Goal: Task Accomplishment & Management: Manage account settings

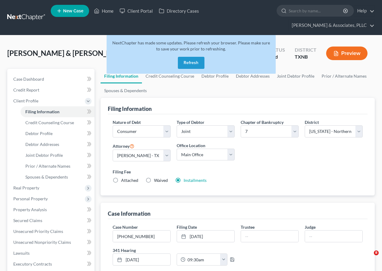
select select "1"
select select "0"
select select "78"
select select "0"
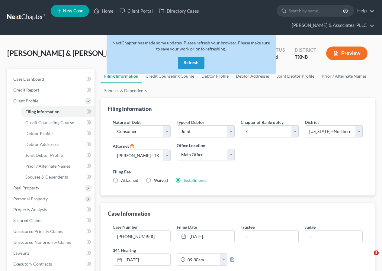
select select "45"
drag, startPoint x: 191, startPoint y: 63, endPoint x: 182, endPoint y: 69, distance: 11.0
click at [191, 63] on button "Refresh" at bounding box center [191, 63] width 27 height 12
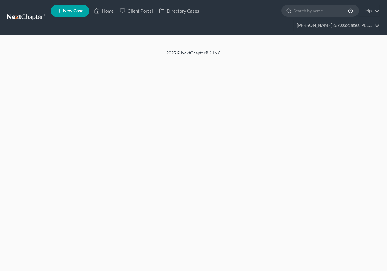
select select "1"
select select "0"
select select "45"
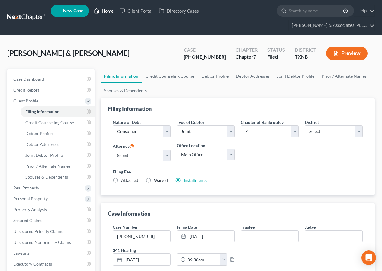
click at [105, 11] on link "Home" at bounding box center [104, 10] width 26 height 11
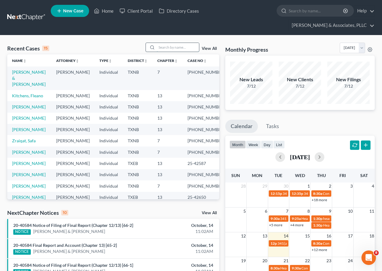
click at [163, 46] on input "search" at bounding box center [178, 47] width 42 height 9
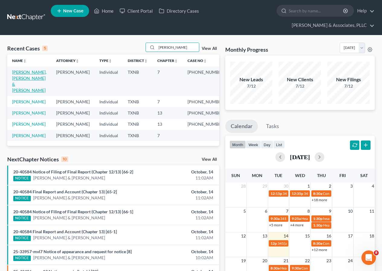
type input "[PERSON_NAME]"
click at [38, 73] on link "[PERSON_NAME], [PERSON_NAME] & [PERSON_NAME]" at bounding box center [29, 81] width 34 height 23
select select "2"
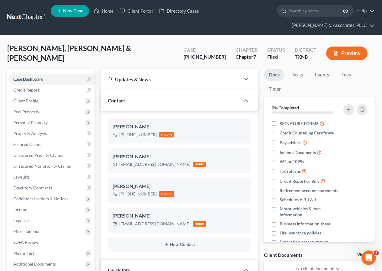
scroll to position [99, 0]
click at [32, 101] on span "Client Profile" at bounding box center [25, 100] width 25 height 5
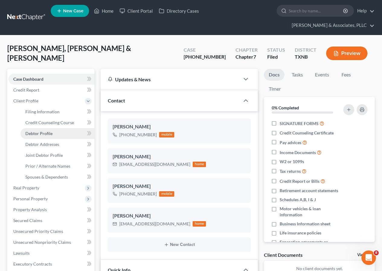
click at [47, 131] on span "Debtor Profile" at bounding box center [38, 133] width 27 height 5
select select "1"
select select "3"
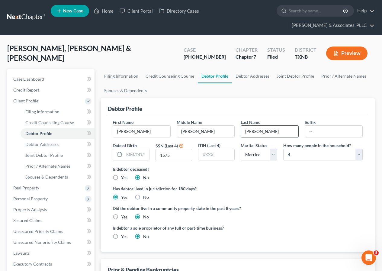
drag, startPoint x: 246, startPoint y: 131, endPoint x: 277, endPoint y: 130, distance: 31.4
click at [277, 130] on input "[PERSON_NAME]" at bounding box center [269, 131] width 57 height 11
click at [43, 155] on span "Joint Debtor Profile" at bounding box center [43, 155] width 37 height 5
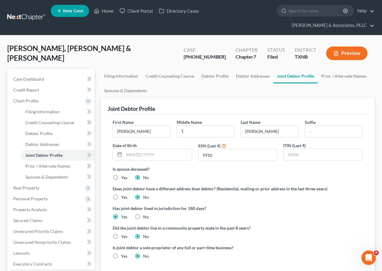
scroll to position [137, 0]
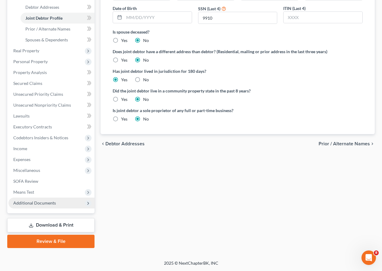
click at [43, 204] on span "Additional Documents" at bounding box center [34, 202] width 43 height 5
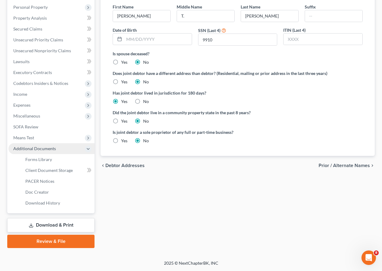
scroll to position [115, 0]
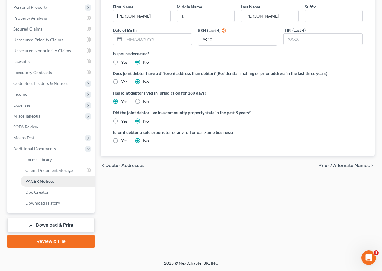
click at [46, 183] on span "PACER Notices" at bounding box center [39, 181] width 29 height 5
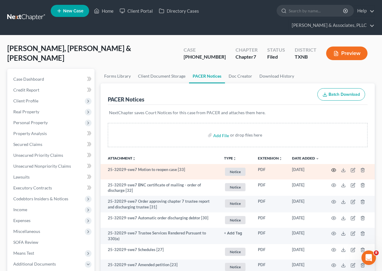
click at [332, 170] on icon "button" at bounding box center [334, 169] width 5 height 3
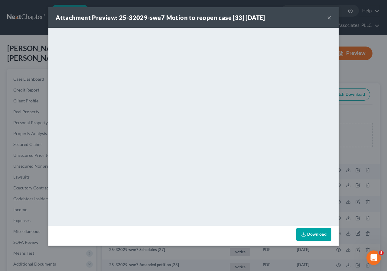
click at [330, 17] on button "×" at bounding box center [329, 17] width 4 height 7
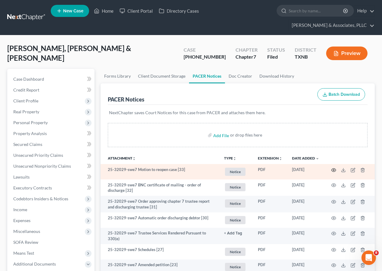
click at [333, 170] on circle "button" at bounding box center [333, 170] width 1 height 1
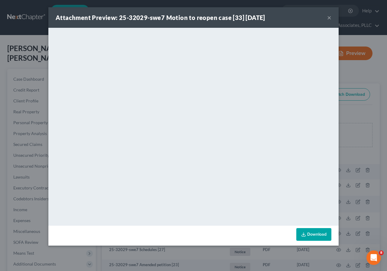
click at [328, 18] on button "×" at bounding box center [329, 17] width 4 height 7
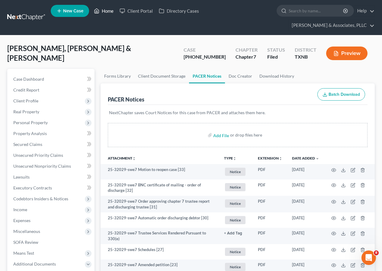
click at [104, 10] on link "Home" at bounding box center [104, 10] width 26 height 11
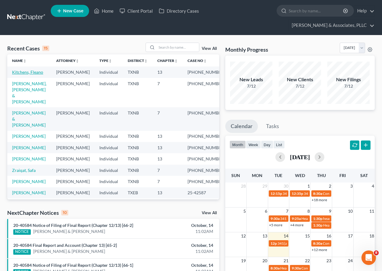
click at [27, 70] on link "Kitchens, Fleano" at bounding box center [27, 72] width 31 height 5
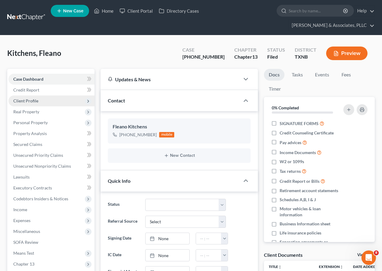
click at [36, 102] on span "Client Profile" at bounding box center [25, 100] width 25 height 5
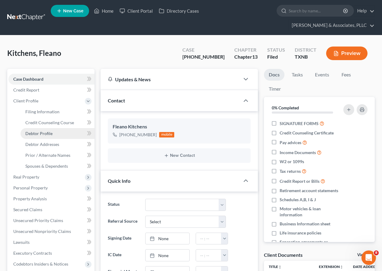
click at [51, 133] on span "Debtor Profile" at bounding box center [38, 133] width 27 height 5
select select "0"
select select "2"
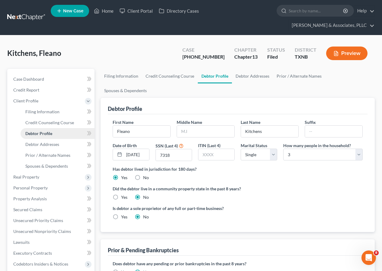
radio input "true"
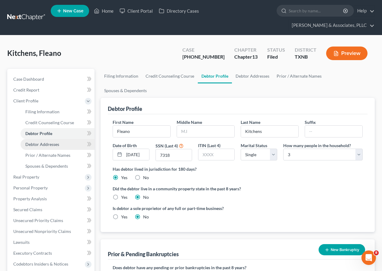
click at [57, 144] on span "Debtor Addresses" at bounding box center [42, 144] width 34 height 5
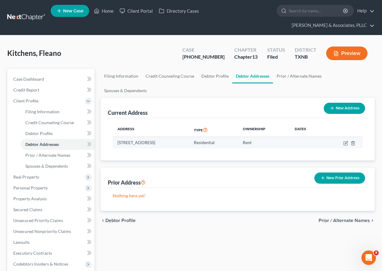
drag, startPoint x: 118, startPoint y: 128, endPoint x: 215, endPoint y: 128, distance: 97.3
click at [189, 137] on td "[STREET_ADDRESS]" at bounding box center [151, 142] width 76 height 11
copy td "[STREET_ADDRESS]"
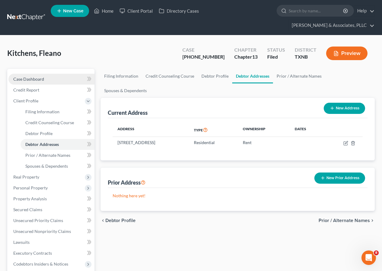
click at [40, 80] on span "Case Dashboard" at bounding box center [28, 78] width 31 height 5
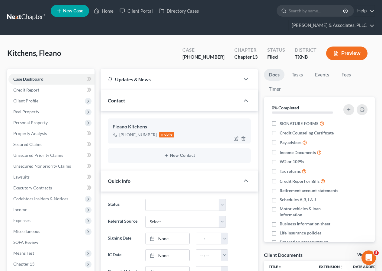
drag, startPoint x: 136, startPoint y: 135, endPoint x: 154, endPoint y: 135, distance: 18.1
click at [154, 135] on div "[PHONE_NUMBER]" at bounding box center [137, 135] width 37 height 6
copy div "586-3326"
click at [37, 102] on span "Client Profile" at bounding box center [25, 100] width 25 height 5
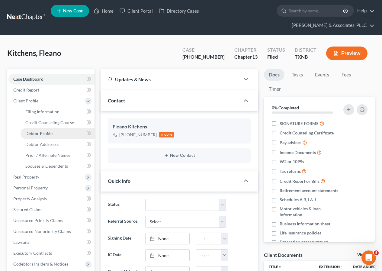
click at [50, 133] on span "Debtor Profile" at bounding box center [38, 133] width 27 height 5
select select "0"
select select "2"
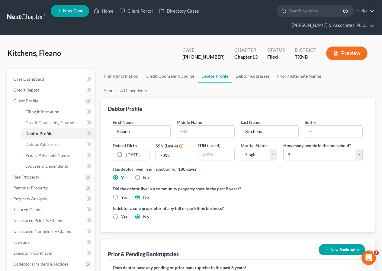
click at [348, 53] on button "Preview" at bounding box center [346, 54] width 41 height 14
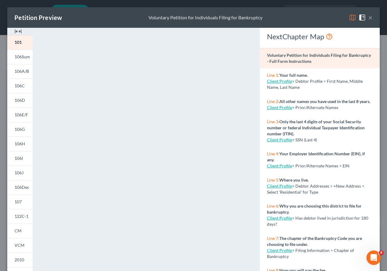
click at [368, 16] on button "×" at bounding box center [370, 17] width 4 height 7
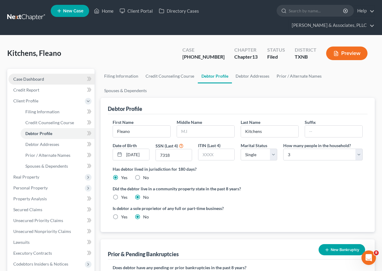
click at [35, 78] on span "Case Dashboard" at bounding box center [28, 78] width 31 height 5
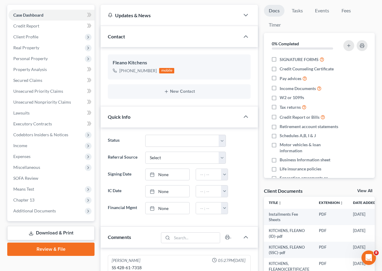
scroll to position [151, 0]
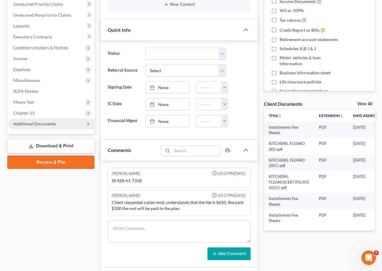
click at [45, 125] on span "Additional Documents" at bounding box center [34, 123] width 43 height 5
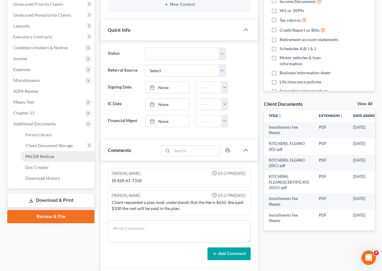
click at [50, 155] on span "PACER Notices" at bounding box center [39, 156] width 29 height 5
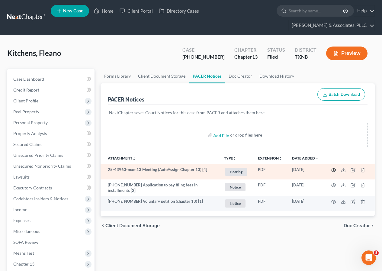
click at [333, 169] on icon "button" at bounding box center [334, 169] width 5 height 3
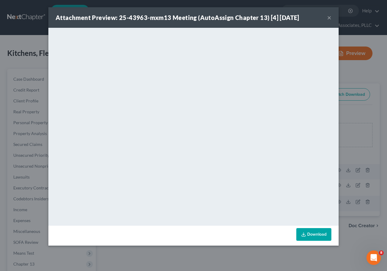
drag, startPoint x: 328, startPoint y: 17, endPoint x: 319, endPoint y: 31, distance: 16.4
click at [328, 17] on button "×" at bounding box center [329, 17] width 4 height 7
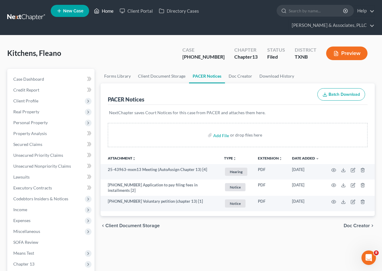
click at [106, 10] on link "Home" at bounding box center [104, 10] width 26 height 11
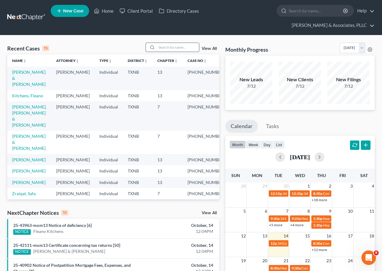
click at [161, 47] on input "search" at bounding box center [178, 47] width 42 height 9
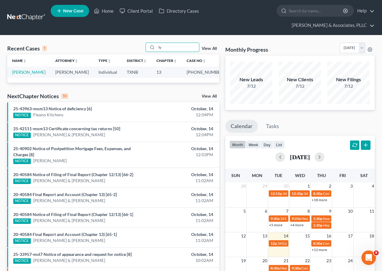
type input "l"
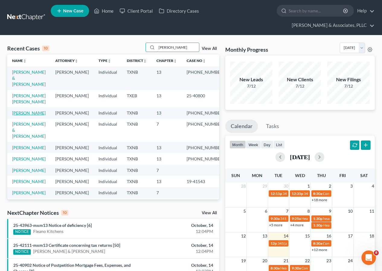
type input "[PERSON_NAME]"
click at [24, 110] on link "[PERSON_NAME]" at bounding box center [29, 112] width 34 height 5
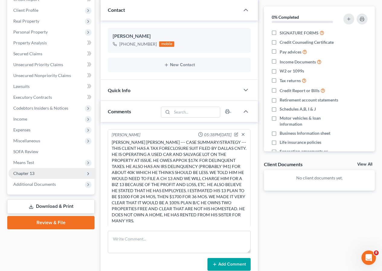
scroll to position [104, 0]
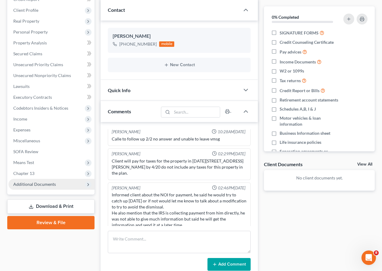
click at [46, 185] on span "Additional Documents" at bounding box center [34, 184] width 43 height 5
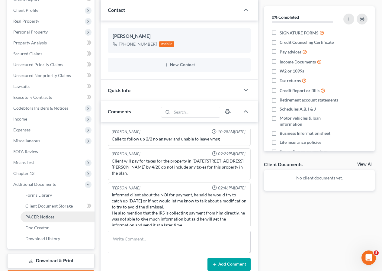
click at [50, 215] on span "PACER Notices" at bounding box center [39, 216] width 29 height 5
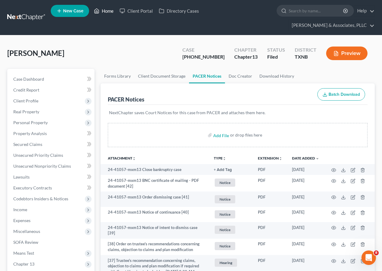
click at [108, 9] on link "Home" at bounding box center [104, 10] width 26 height 11
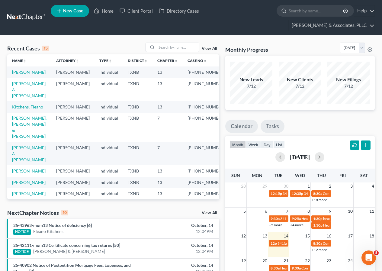
click at [270, 127] on link "Tasks" at bounding box center [273, 126] width 24 height 13
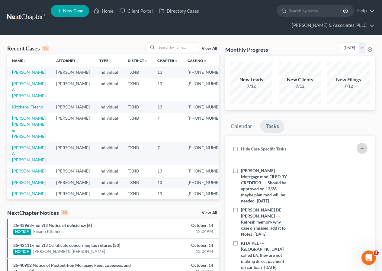
click at [360, 147] on icon "button" at bounding box center [362, 148] width 5 height 5
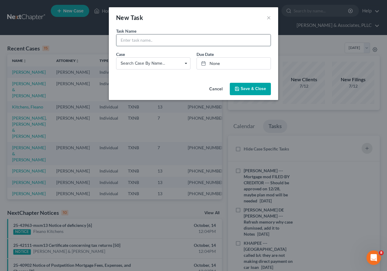
click at [132, 43] on input "text" at bounding box center [193, 39] width 154 height 11
type input "COOK --- Check on POC from IRS deadline for claims is [DATE] HD!"
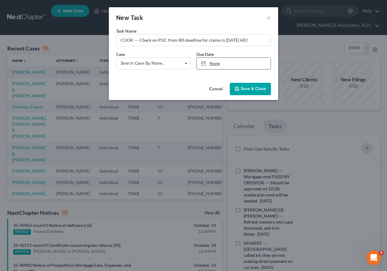
click at [213, 64] on link "None" at bounding box center [234, 63] width 74 height 11
type input "[DATE]"
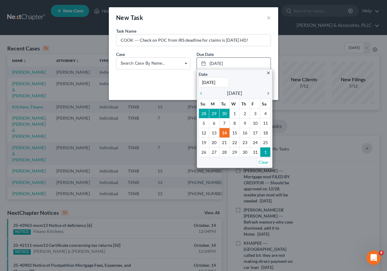
click at [268, 92] on icon "chevron_right" at bounding box center [267, 93] width 8 height 5
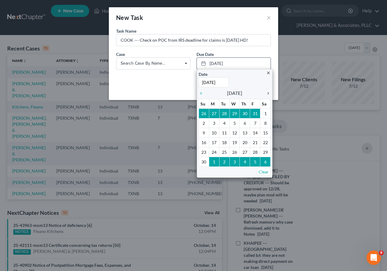
click at [268, 92] on icon "chevron_right" at bounding box center [267, 93] width 8 height 5
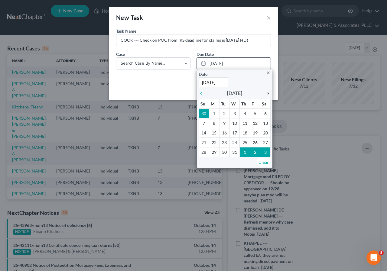
click at [268, 92] on icon "chevron_right" at bounding box center [267, 93] width 8 height 5
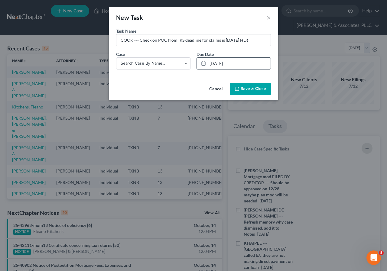
click at [248, 91] on span "Save & Close" at bounding box center [253, 88] width 25 height 5
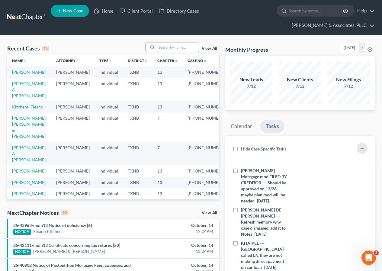
click at [163, 49] on input "search" at bounding box center [178, 47] width 42 height 9
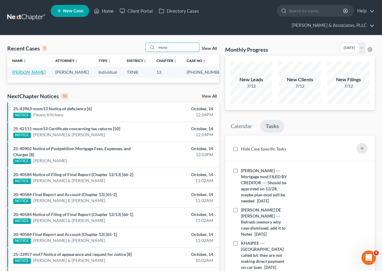
type input "murp"
click at [31, 73] on link "[PERSON_NAME]" at bounding box center [29, 72] width 34 height 5
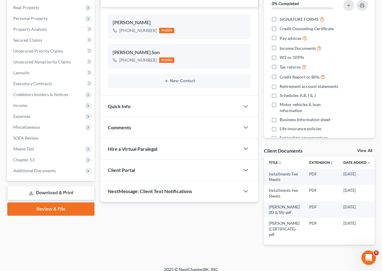
click at [36, 195] on link "Download & Print" at bounding box center [50, 193] width 87 height 14
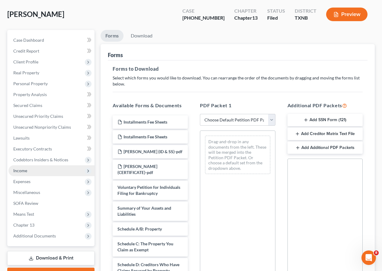
scroll to position [91, 0]
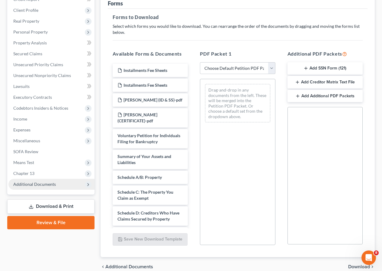
click at [35, 185] on span "Additional Documents" at bounding box center [34, 184] width 43 height 5
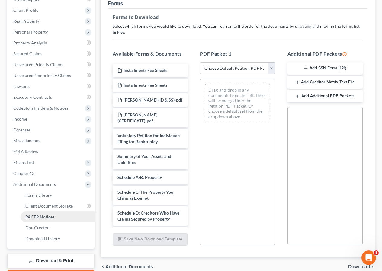
click at [47, 216] on span "PACER Notices" at bounding box center [39, 216] width 29 height 5
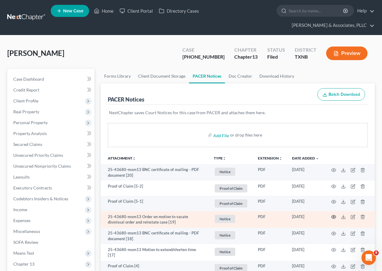
click at [334, 216] on icon "button" at bounding box center [334, 217] width 5 height 5
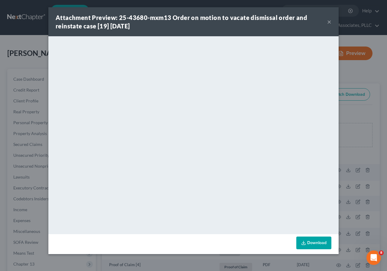
click at [328, 20] on button "×" at bounding box center [329, 21] width 4 height 7
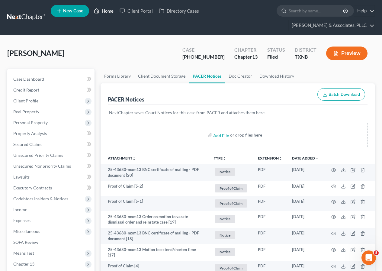
click at [107, 11] on link "Home" at bounding box center [104, 10] width 26 height 11
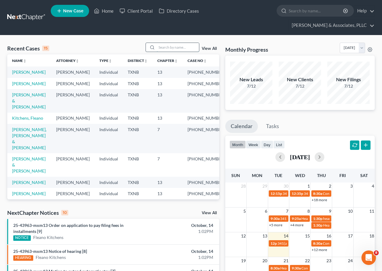
click at [161, 47] on input "search" at bounding box center [178, 47] width 42 height 9
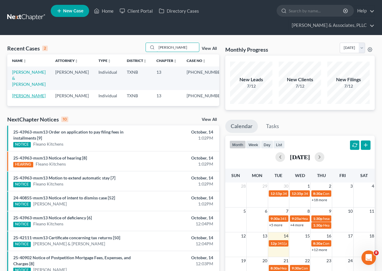
type input "[PERSON_NAME]"
click at [28, 93] on link "[PERSON_NAME]" at bounding box center [29, 95] width 34 height 5
select select "2"
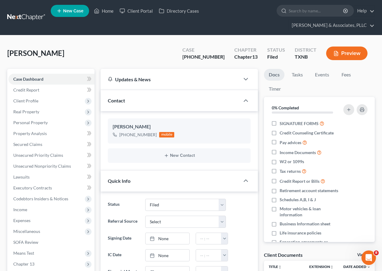
scroll to position [151, 0]
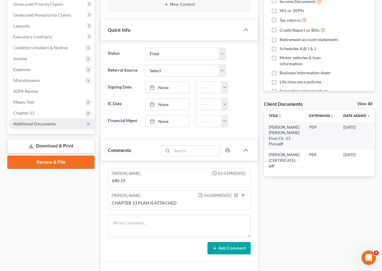
click at [29, 124] on span "Additional Documents" at bounding box center [34, 123] width 43 height 5
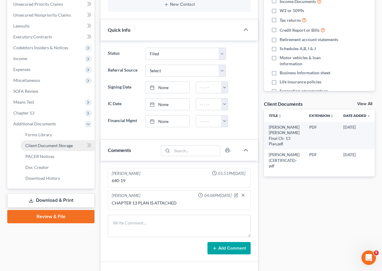
click at [50, 143] on span "Client Document Storage" at bounding box center [48, 145] width 47 height 5
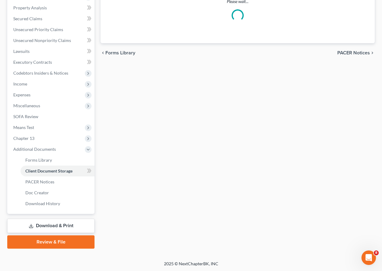
select select "10"
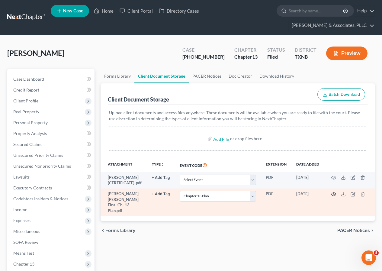
click at [333, 197] on icon "button" at bounding box center [334, 194] width 5 height 5
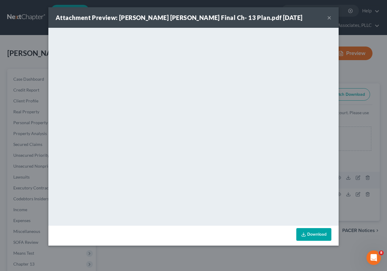
click at [328, 17] on button "×" at bounding box center [329, 17] width 4 height 7
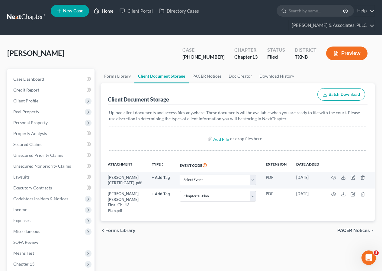
click at [103, 11] on link "Home" at bounding box center [104, 10] width 26 height 11
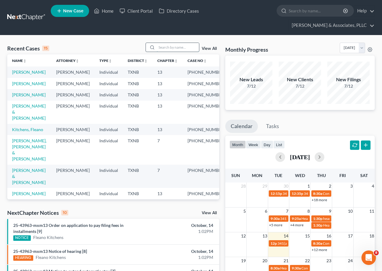
click at [173, 49] on input "search" at bounding box center [178, 47] width 42 height 9
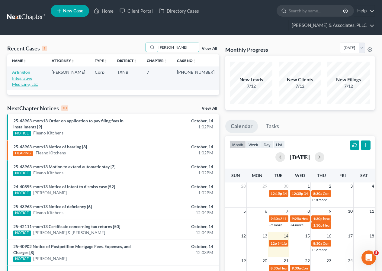
type input "[PERSON_NAME]"
click at [32, 74] on link "Arlington Integrative Medicine, LLC" at bounding box center [25, 78] width 26 height 17
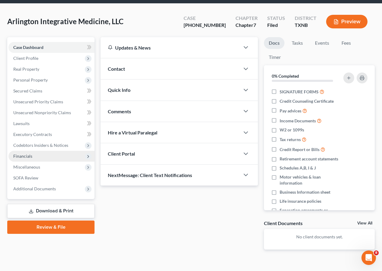
scroll to position [43, 0]
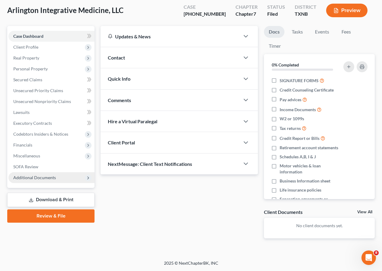
click at [30, 177] on span "Additional Documents" at bounding box center [34, 177] width 43 height 5
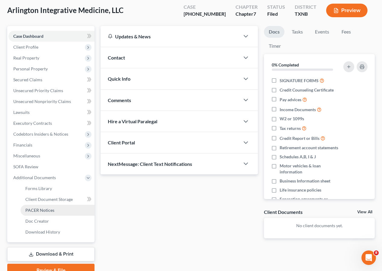
click at [41, 210] on span "PACER Notices" at bounding box center [39, 210] width 29 height 5
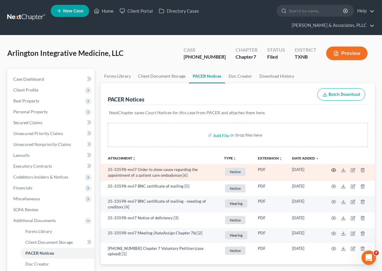
click at [333, 170] on icon "button" at bounding box center [334, 170] width 5 height 5
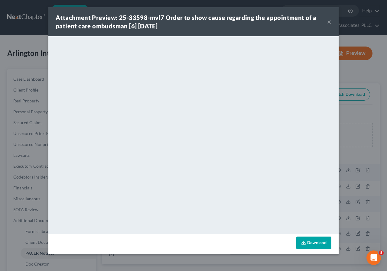
click at [329, 23] on button "×" at bounding box center [329, 21] width 4 height 7
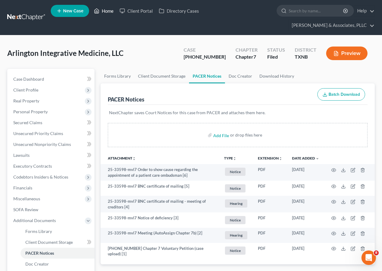
click at [110, 9] on link "Home" at bounding box center [104, 10] width 26 height 11
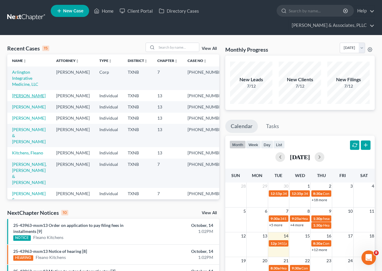
click at [30, 93] on link "[PERSON_NAME]" at bounding box center [29, 95] width 34 height 5
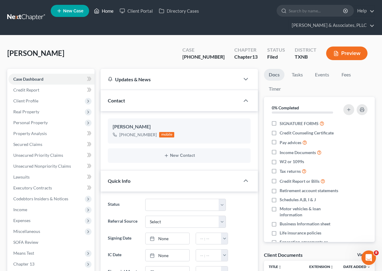
click at [108, 10] on link "Home" at bounding box center [104, 10] width 26 height 11
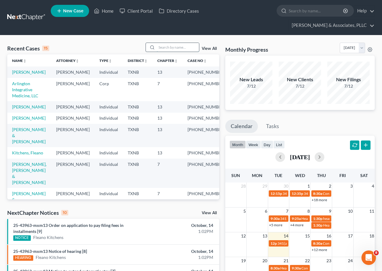
click at [168, 48] on input "search" at bounding box center [178, 47] width 42 height 9
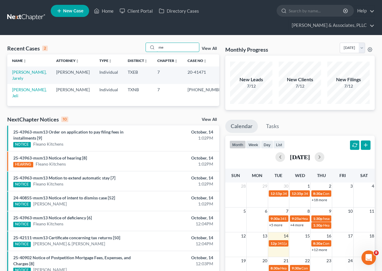
type input "m"
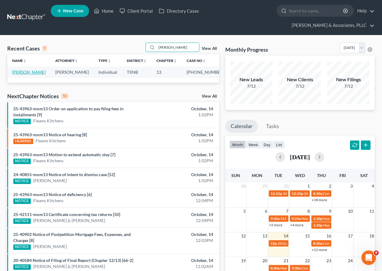
type input "[PERSON_NAME]"
click at [30, 73] on link "[PERSON_NAME]" at bounding box center [29, 72] width 34 height 5
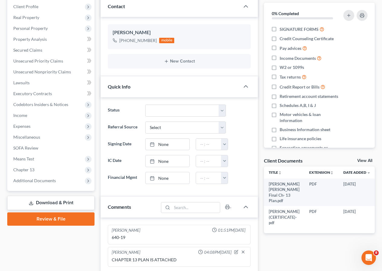
scroll to position [181, 0]
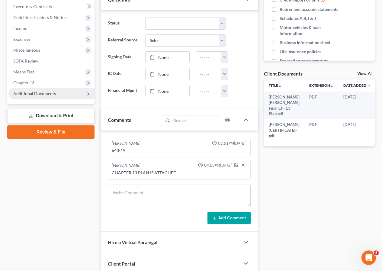
click at [35, 93] on span "Additional Documents" at bounding box center [34, 93] width 43 height 5
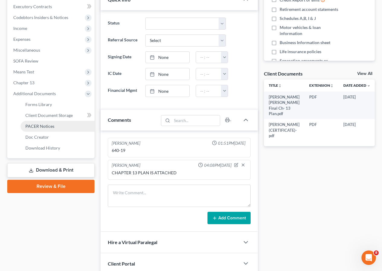
click at [45, 126] on span "PACER Notices" at bounding box center [39, 126] width 29 height 5
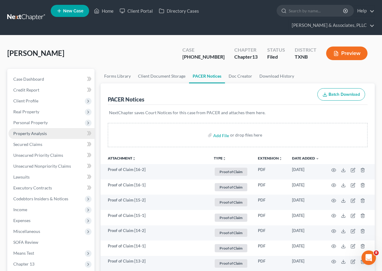
scroll to position [181, 0]
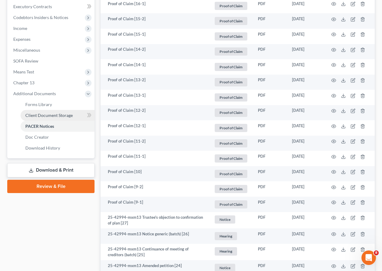
click at [44, 113] on span "Client Document Storage" at bounding box center [48, 115] width 47 height 5
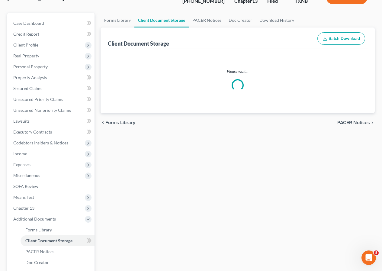
scroll to position [8, 0]
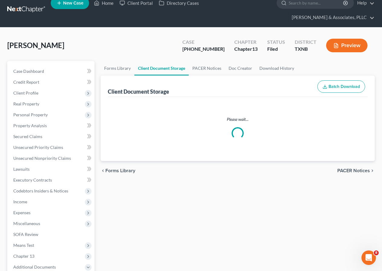
select select "10"
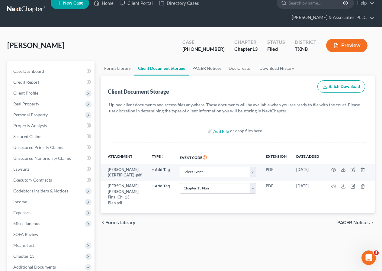
scroll to position [0, 0]
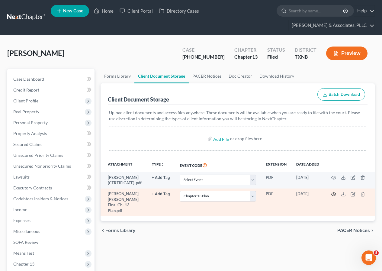
click at [333, 195] on circle "button" at bounding box center [333, 194] width 1 height 1
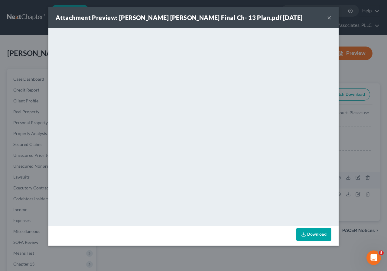
click at [328, 16] on button "×" at bounding box center [329, 17] width 4 height 7
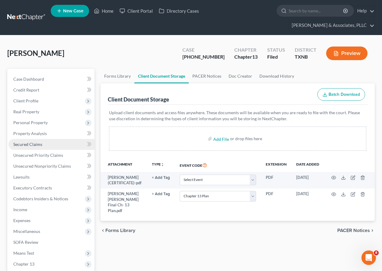
click at [34, 144] on span "Secured Claims" at bounding box center [27, 144] width 29 height 5
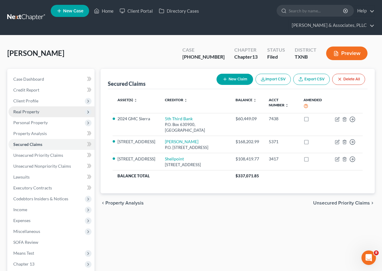
click at [28, 111] on span "Real Property" at bounding box center [26, 111] width 26 height 5
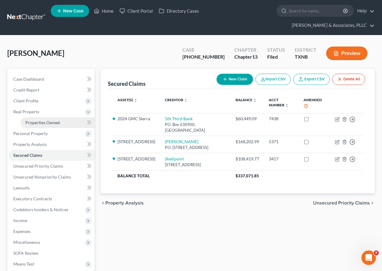
click at [42, 123] on span "Properties Owned" at bounding box center [42, 122] width 34 height 5
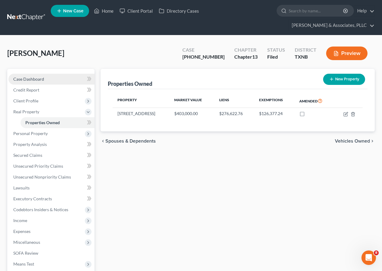
click at [30, 81] on span "Case Dashboard" at bounding box center [28, 78] width 31 height 5
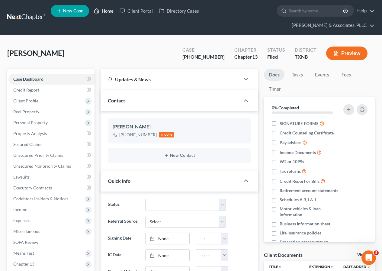
click at [107, 13] on link "Home" at bounding box center [104, 10] width 26 height 11
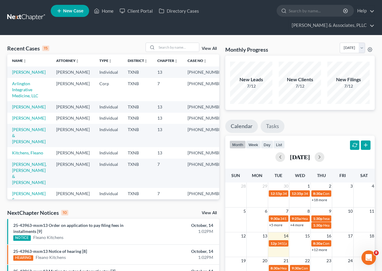
click at [272, 127] on link "Tasks" at bounding box center [273, 126] width 24 height 13
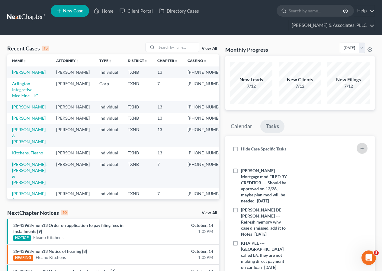
click at [360, 147] on icon "button" at bounding box center [362, 148] width 5 height 5
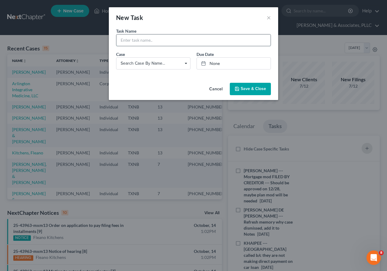
click at [129, 41] on input "text" at bounding box center [193, 39] width 154 height 11
type input "[PERSON_NAME] --- Amend 13 plan to take out TFG Woodside"
type input "[DATE]"
click at [215, 64] on link "None" at bounding box center [234, 63] width 74 height 11
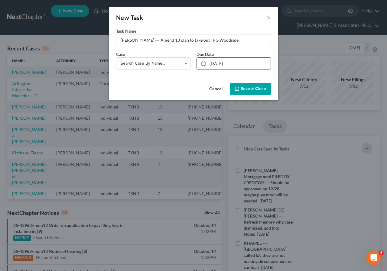
click at [246, 89] on span "Save & Close" at bounding box center [253, 88] width 25 height 5
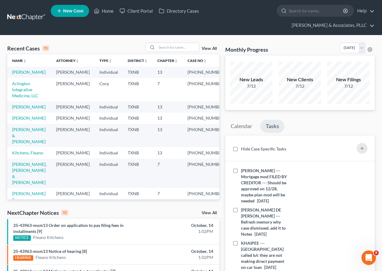
click at [73, 11] on span "New Case" at bounding box center [73, 11] width 20 height 5
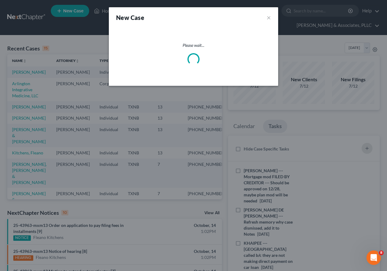
select select "78"
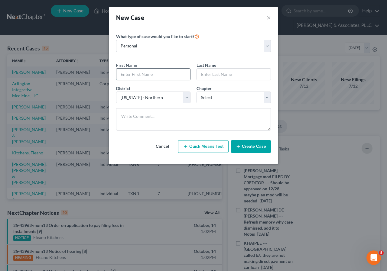
click at [144, 73] on input "text" at bounding box center [153, 74] width 74 height 11
type input "[PERSON_NAME]"
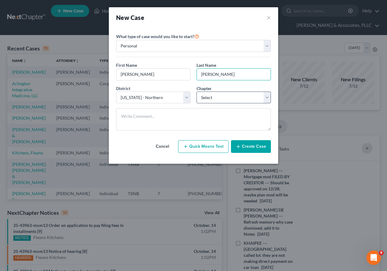
type input "[PERSON_NAME]"
click at [268, 97] on select "Select 7 11 12 13" at bounding box center [233, 98] width 74 height 12
select select "0"
click at [196, 92] on select "Select 7 11 12 13" at bounding box center [233, 98] width 74 height 12
click at [254, 149] on button "Create Case" at bounding box center [251, 146] width 40 height 13
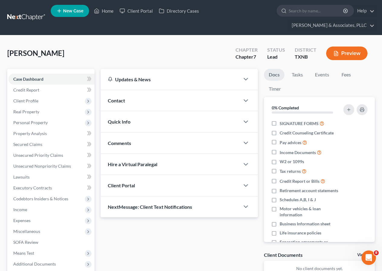
click at [115, 100] on span "Contact" at bounding box center [116, 101] width 17 height 6
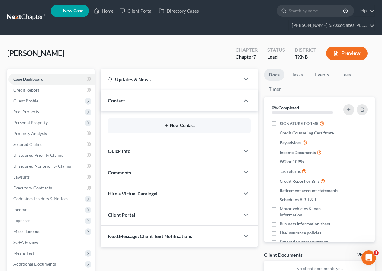
click at [180, 126] on button "New Contact" at bounding box center [179, 125] width 133 height 5
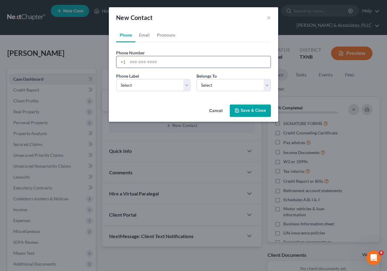
click at [141, 60] on input "tel" at bounding box center [199, 61] width 143 height 11
type input "4698780008"
click at [186, 87] on select "Select Mobile Home Work Other" at bounding box center [153, 85] width 74 height 12
select select "1"
click at [116, 79] on select "Select Mobile Home Work Other" at bounding box center [153, 85] width 74 height 12
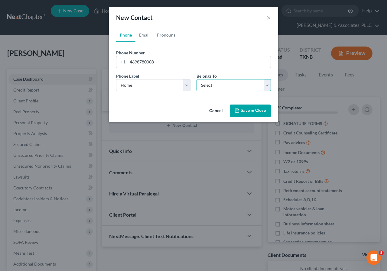
drag, startPoint x: 267, startPoint y: 88, endPoint x: 247, endPoint y: 91, distance: 21.1
click at [267, 88] on select "Select Client Other" at bounding box center [233, 85] width 74 height 12
select select "0"
click at [196, 79] on select "Select Client Other" at bounding box center [233, 85] width 74 height 12
click at [241, 109] on button "Save & Close" at bounding box center [250, 111] width 41 height 13
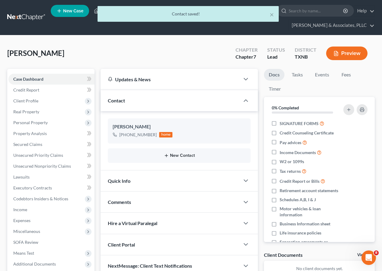
click at [178, 156] on button "New Contact" at bounding box center [179, 155] width 133 height 5
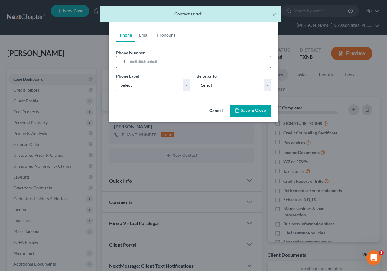
click at [148, 60] on input "tel" at bounding box center [199, 61] width 143 height 11
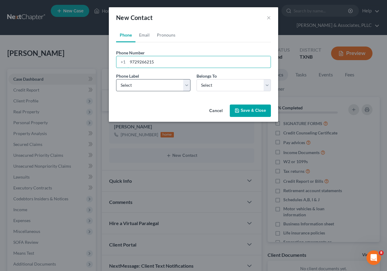
type input "9729266215"
drag, startPoint x: 185, startPoint y: 89, endPoint x: 173, endPoint y: 91, distance: 12.0
click at [185, 89] on select "Select Mobile Home Work Other" at bounding box center [153, 85] width 74 height 12
select select "2"
click at [116, 79] on select "Select Mobile Home Work Other" at bounding box center [153, 85] width 74 height 12
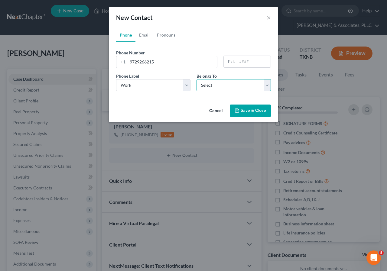
click at [265, 86] on select "Select Client Other" at bounding box center [233, 85] width 74 height 12
select select "0"
click at [196, 79] on select "Select Client Other" at bounding box center [233, 85] width 74 height 12
click at [242, 112] on button "Save & Close" at bounding box center [250, 111] width 41 height 13
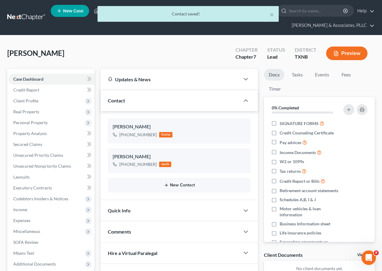
click at [176, 186] on button "New Contact" at bounding box center [179, 185] width 133 height 5
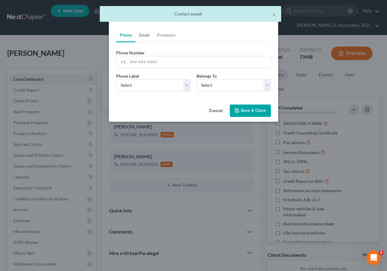
click at [147, 36] on link "Email" at bounding box center [144, 35] width 18 height 15
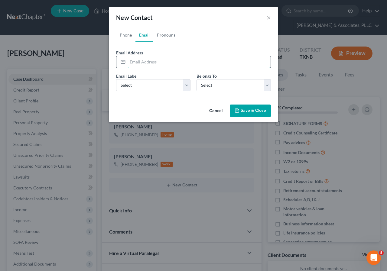
click at [141, 63] on input "email" at bounding box center [199, 61] width 143 height 11
type input "[EMAIL_ADDRESS][DOMAIN_NAME]"
drag, startPoint x: 188, startPoint y: 88, endPoint x: 178, endPoint y: 91, distance: 10.9
click at [188, 88] on select "Select Home Work Other" at bounding box center [153, 85] width 74 height 12
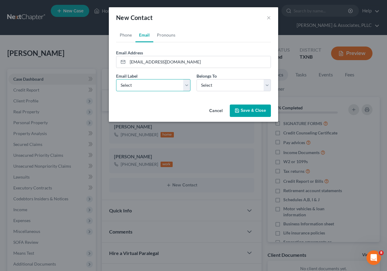
select select "0"
click at [116, 79] on select "Select Home Work Other" at bounding box center [153, 85] width 74 height 12
drag, startPoint x: 265, startPoint y: 86, endPoint x: 254, endPoint y: 91, distance: 11.9
click at [266, 86] on select "Select Client Other" at bounding box center [233, 85] width 74 height 12
select select "0"
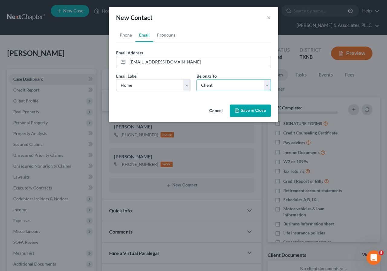
click at [196, 79] on select "Select Client Other" at bounding box center [233, 85] width 74 height 12
click at [248, 110] on button "Save & Close" at bounding box center [250, 111] width 41 height 13
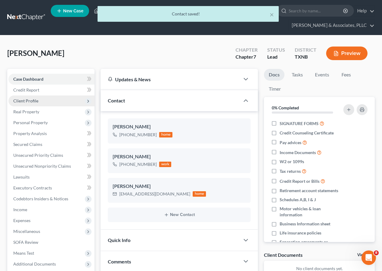
click at [34, 100] on span "Client Profile" at bounding box center [25, 100] width 25 height 5
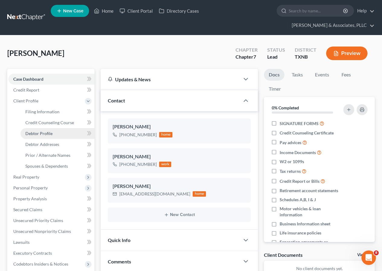
click at [48, 135] on span "Debtor Profile" at bounding box center [38, 133] width 27 height 5
select select "0"
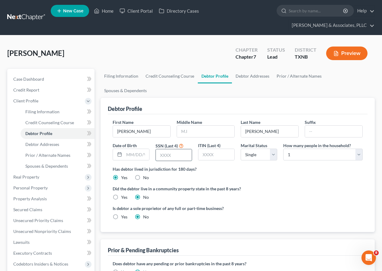
click at [165, 149] on input "text" at bounding box center [174, 154] width 36 height 11
type input "3066"
click at [50, 146] on span "Debtor Addresses" at bounding box center [42, 144] width 34 height 5
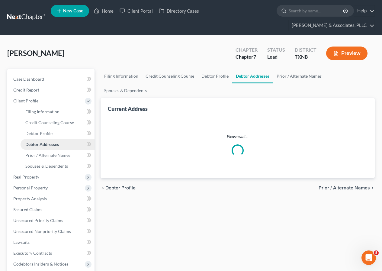
select select "0"
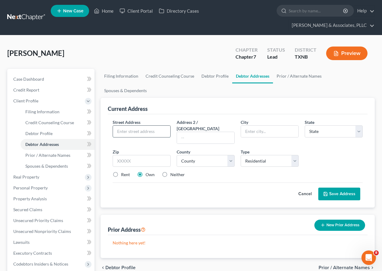
click at [138, 126] on input "text" at bounding box center [141, 131] width 57 height 11
type input "[STREET_ADDRESS][PERSON_NAME]"
type input "75041"
type input "Garland"
select select "45"
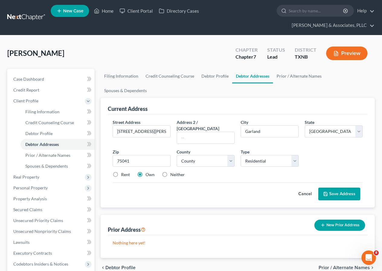
click at [121, 172] on label "Rent" at bounding box center [125, 175] width 9 height 6
click at [124, 172] on input "Rent" at bounding box center [126, 174] width 4 height 4
radio input "true"
click at [337, 188] on button "Save Address" at bounding box center [340, 194] width 42 height 13
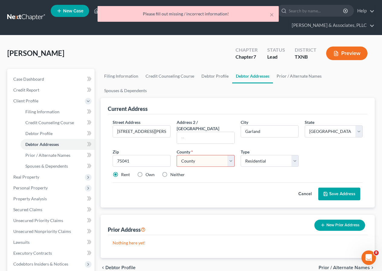
click at [146, 172] on label "Own" at bounding box center [150, 175] width 9 height 6
click at [148, 172] on input "Own" at bounding box center [150, 174] width 4 height 4
radio input "true"
click at [229, 155] on select "County [GEOGRAPHIC_DATA] [GEOGRAPHIC_DATA] [GEOGRAPHIC_DATA] [GEOGRAPHIC_DATA] …" at bounding box center [206, 161] width 58 height 12
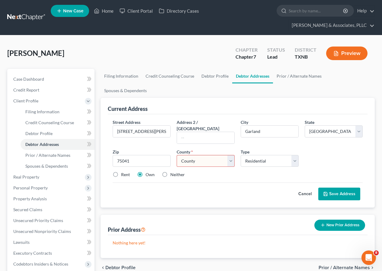
select select "56"
click at [177, 155] on select "County [GEOGRAPHIC_DATA] [GEOGRAPHIC_DATA] [GEOGRAPHIC_DATA] [GEOGRAPHIC_DATA] …" at bounding box center [206, 161] width 58 height 12
drag, startPoint x: 333, startPoint y: 170, endPoint x: 229, endPoint y: 170, distance: 104.3
click at [334, 188] on button "Save Address" at bounding box center [340, 194] width 42 height 13
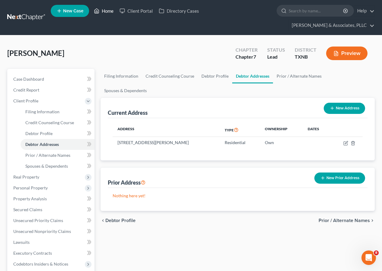
click at [106, 10] on link "Home" at bounding box center [104, 10] width 26 height 11
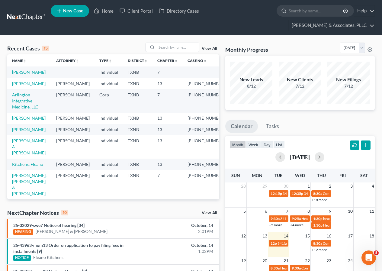
click at [212, 48] on link "View All" at bounding box center [209, 49] width 15 height 4
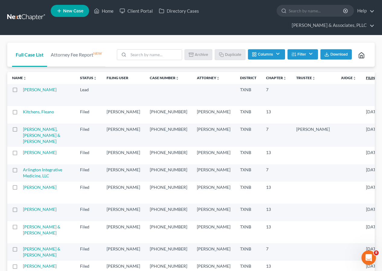
click at [366, 78] on link "Filing Date unfold_more expand_more expand_less" at bounding box center [378, 78] width 25 height 5
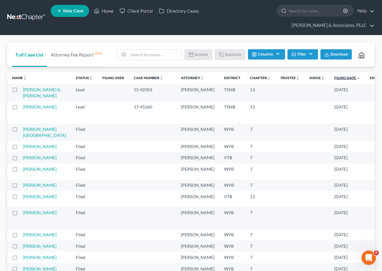
click at [335, 77] on link "Filing Date unfold_more expand_more expand_less" at bounding box center [348, 78] width 26 height 5
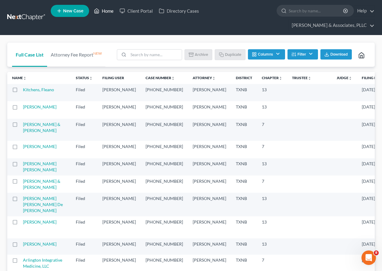
click at [105, 12] on link "Home" at bounding box center [104, 10] width 26 height 11
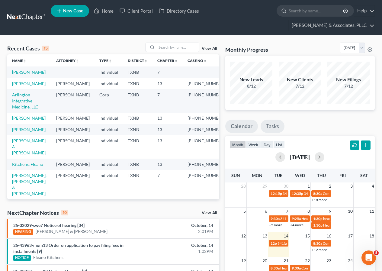
click at [275, 126] on link "Tasks" at bounding box center [273, 126] width 24 height 13
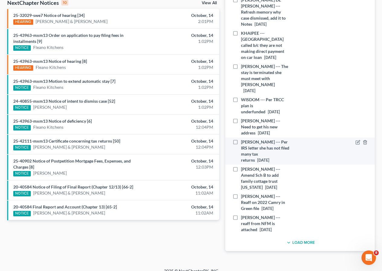
scroll to position [212, 0]
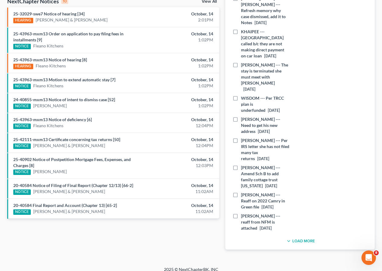
click at [304, 238] on button "Load More" at bounding box center [300, 241] width 30 height 7
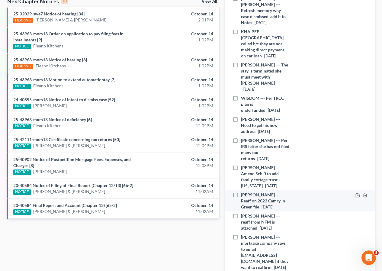
scroll to position [272, 0]
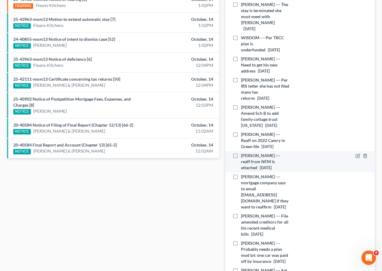
click at [241, 153] on label "[PERSON_NAME] --- reaff from NFM is attached [DATE]" at bounding box center [265, 162] width 49 height 18
click at [244, 153] on input "[PERSON_NAME] --- reaff from NFM is attached [DATE]" at bounding box center [246, 155] width 4 height 4
checkbox input "true"
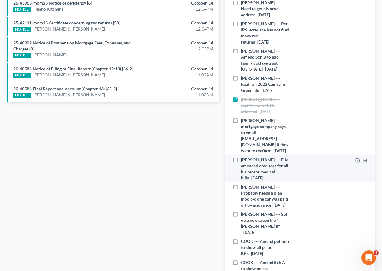
scroll to position [332, 0]
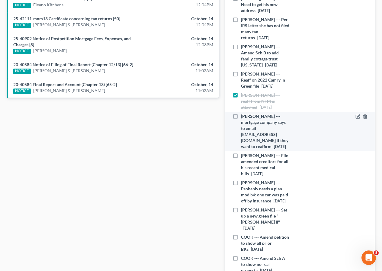
click at [241, 113] on label "[PERSON_NAME] --- mortgage company says to email [EMAIL_ADDRESS][DOMAIN_NAME] i…" at bounding box center [265, 131] width 49 height 36
click at [244, 113] on input "[PERSON_NAME] --- mortgage company says to email [EMAIL_ADDRESS][DOMAIN_NAME] i…" at bounding box center [246, 115] width 4 height 4
checkbox input "true"
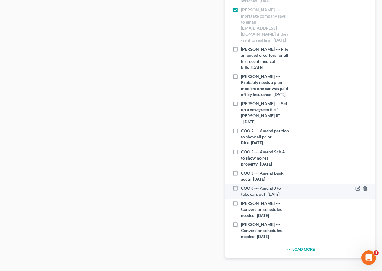
scroll to position [448, 0]
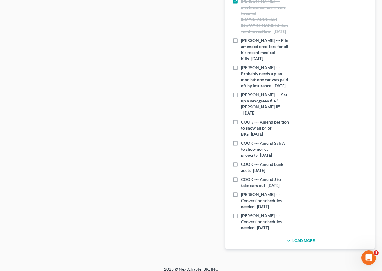
click at [302, 237] on button "Load More" at bounding box center [300, 240] width 30 height 7
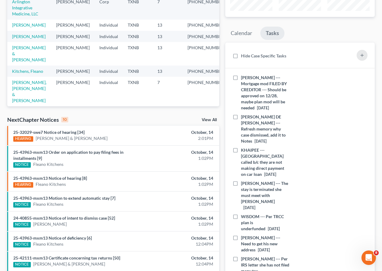
scroll to position [0, 0]
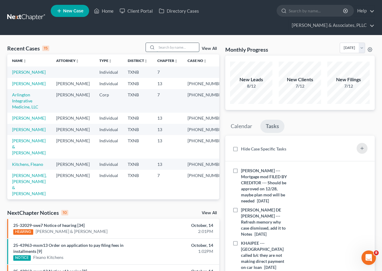
click at [170, 47] on input "search" at bounding box center [178, 47] width 42 height 9
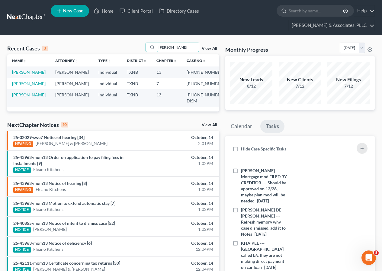
type input "[PERSON_NAME]"
click at [28, 73] on link "[PERSON_NAME]" at bounding box center [29, 72] width 34 height 5
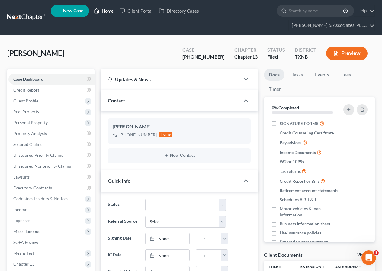
drag, startPoint x: 102, startPoint y: 9, endPoint x: 120, endPoint y: 77, distance: 70.7
click at [102, 9] on link "Home" at bounding box center [104, 10] width 26 height 11
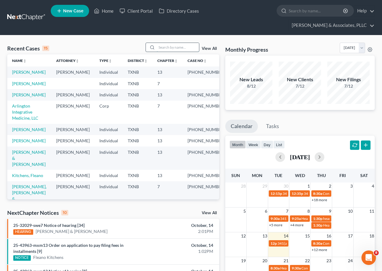
click at [175, 47] on input "search" at bounding box center [178, 47] width 42 height 9
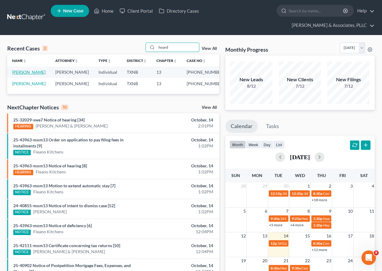
type input "hoard"
click at [23, 73] on link "[PERSON_NAME]" at bounding box center [29, 72] width 34 height 5
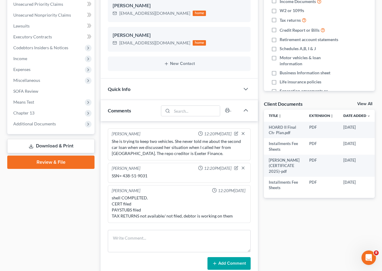
scroll to position [200, 0]
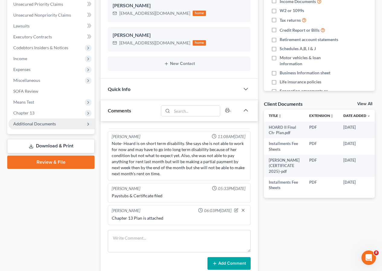
click at [41, 125] on span "Additional Documents" at bounding box center [34, 123] width 43 height 5
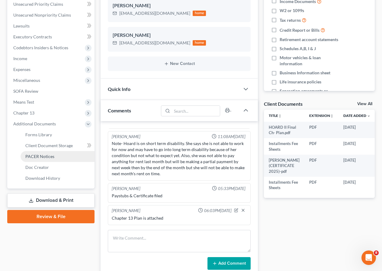
click at [47, 155] on span "PACER Notices" at bounding box center [39, 156] width 29 height 5
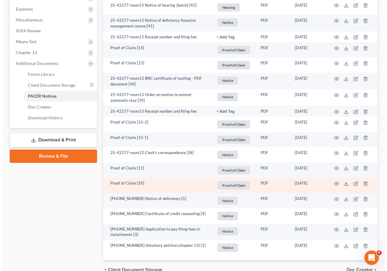
scroll to position [242, 0]
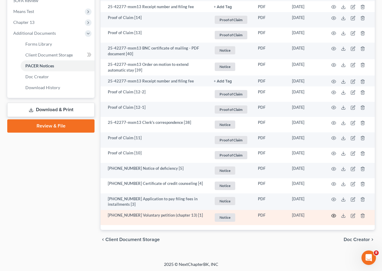
click at [333, 214] on icon "button" at bounding box center [334, 215] width 5 height 3
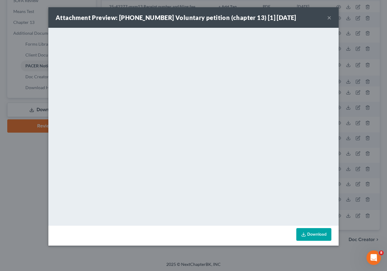
click at [328, 17] on button "×" at bounding box center [329, 17] width 4 height 7
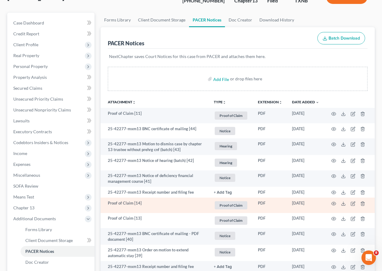
scroll to position [0, 0]
